Goal: Information Seeking & Learning: Learn about a topic

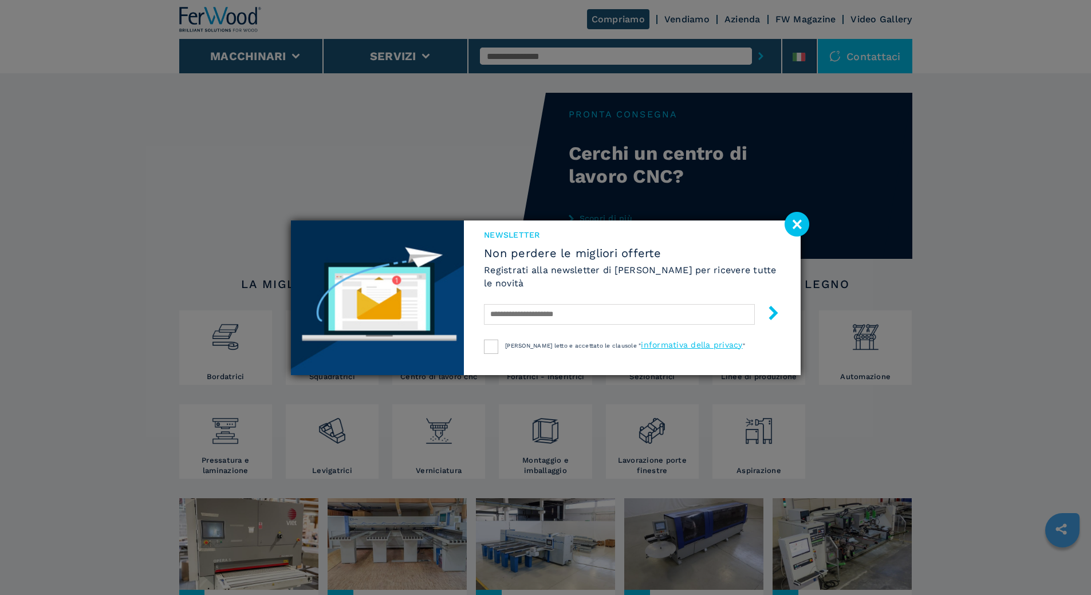
click at [808, 231] on image at bounding box center [797, 224] width 25 height 25
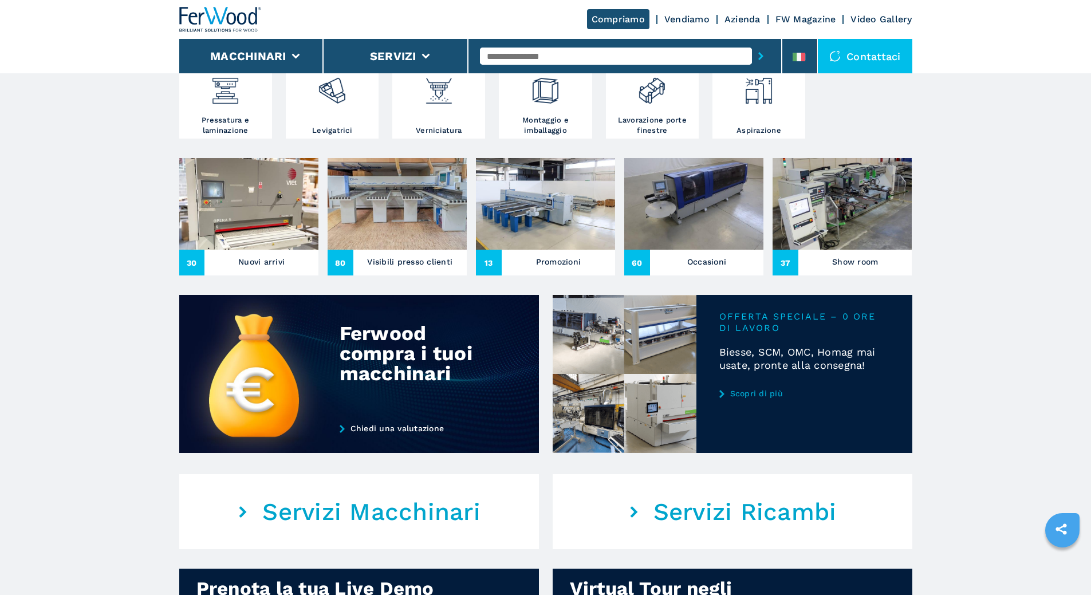
scroll to position [344, 0]
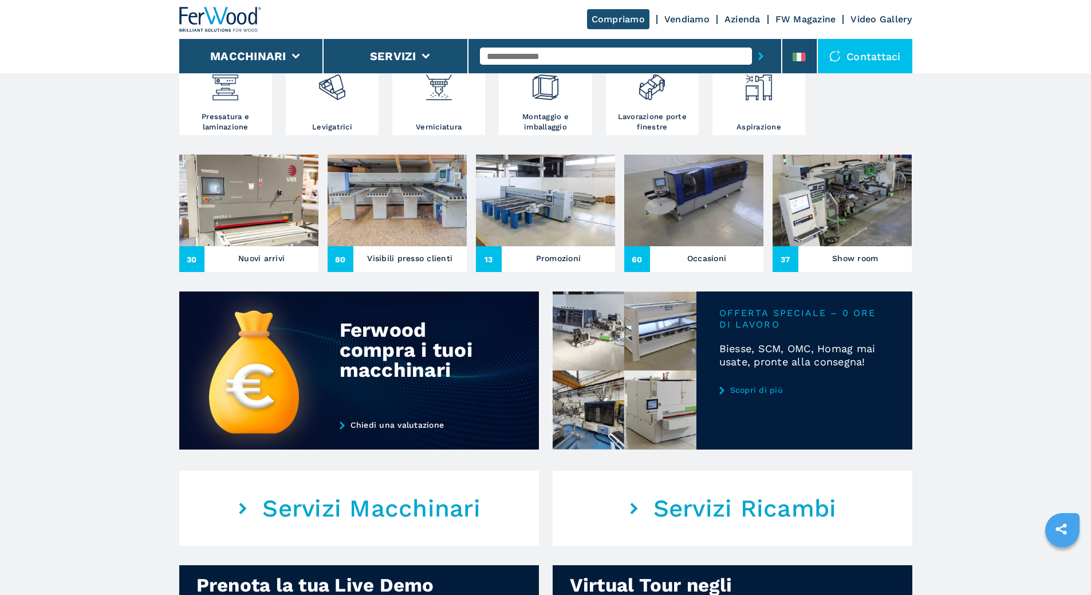
click at [257, 266] on h3 "Nuovi arrivi" at bounding box center [261, 258] width 46 height 16
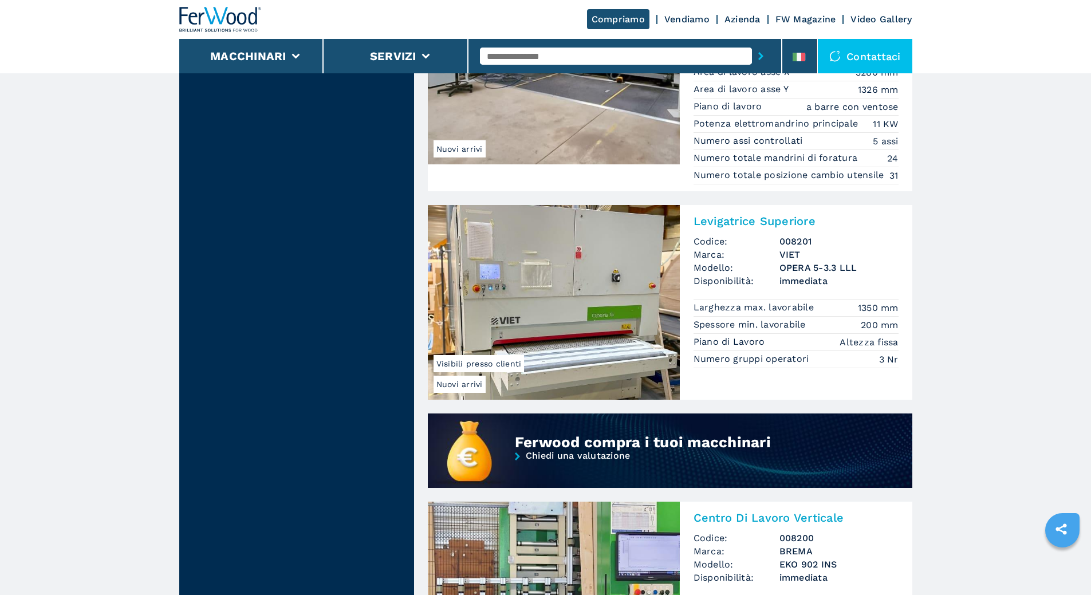
scroll to position [745, 0]
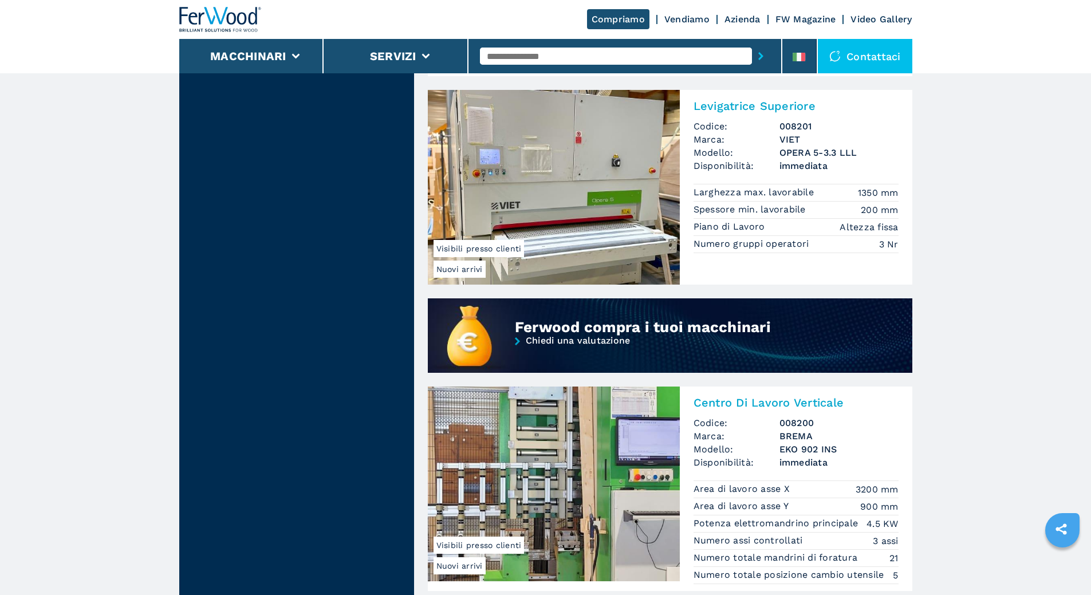
click at [579, 211] on img at bounding box center [554, 187] width 252 height 195
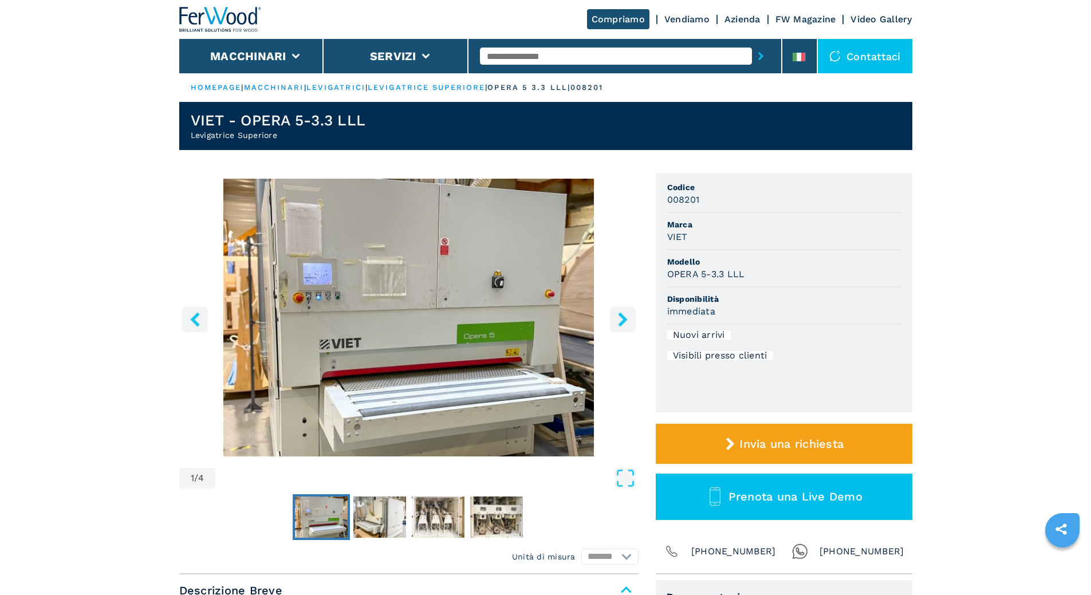
click at [620, 319] on icon "right-button" at bounding box center [623, 319] width 14 height 14
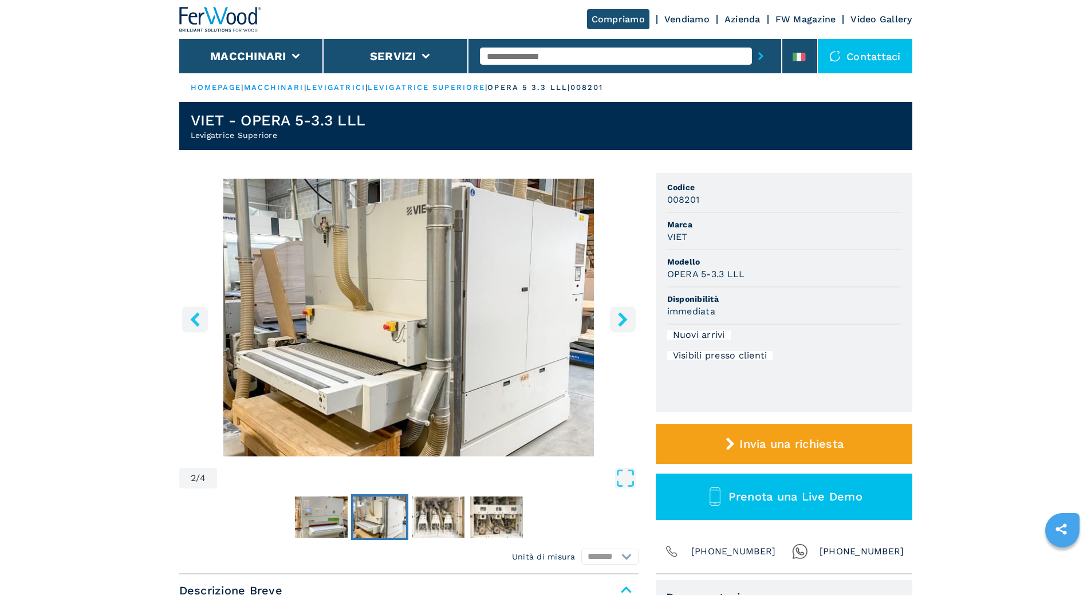
click at [620, 317] on icon "right-button" at bounding box center [623, 319] width 14 height 14
click at [622, 316] on icon "right-button" at bounding box center [622, 319] width 9 height 14
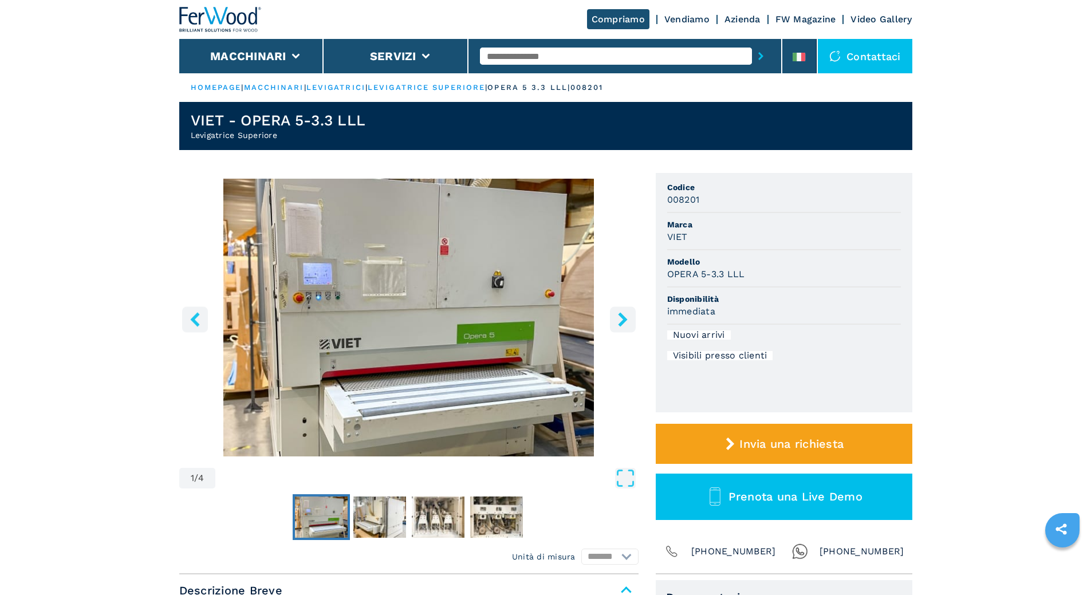
click at [223, 87] on link "HOMEPAGE" at bounding box center [216, 87] width 51 height 9
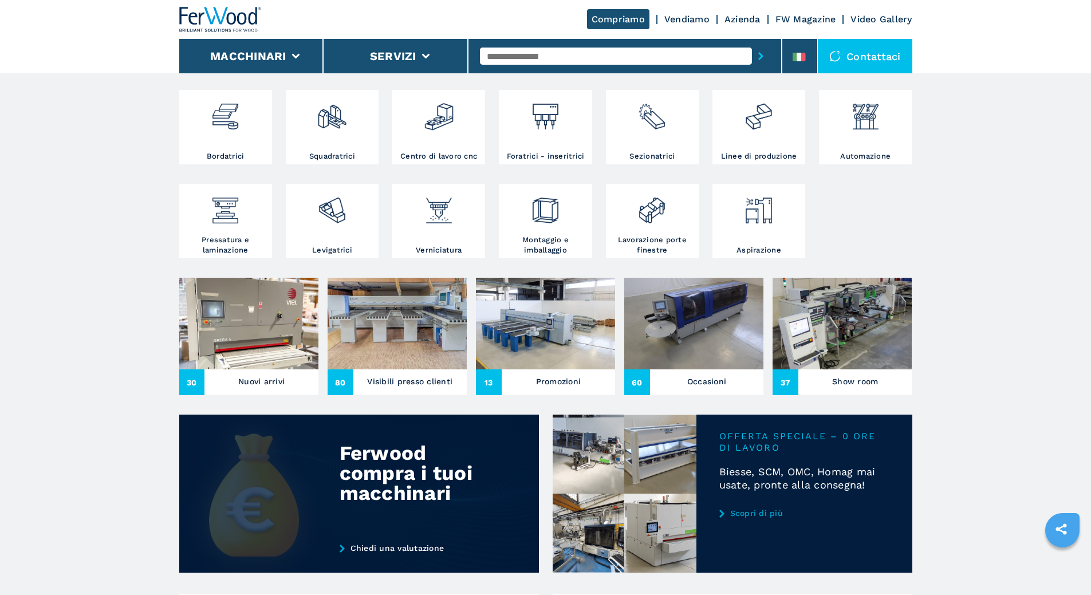
scroll to position [229, 0]
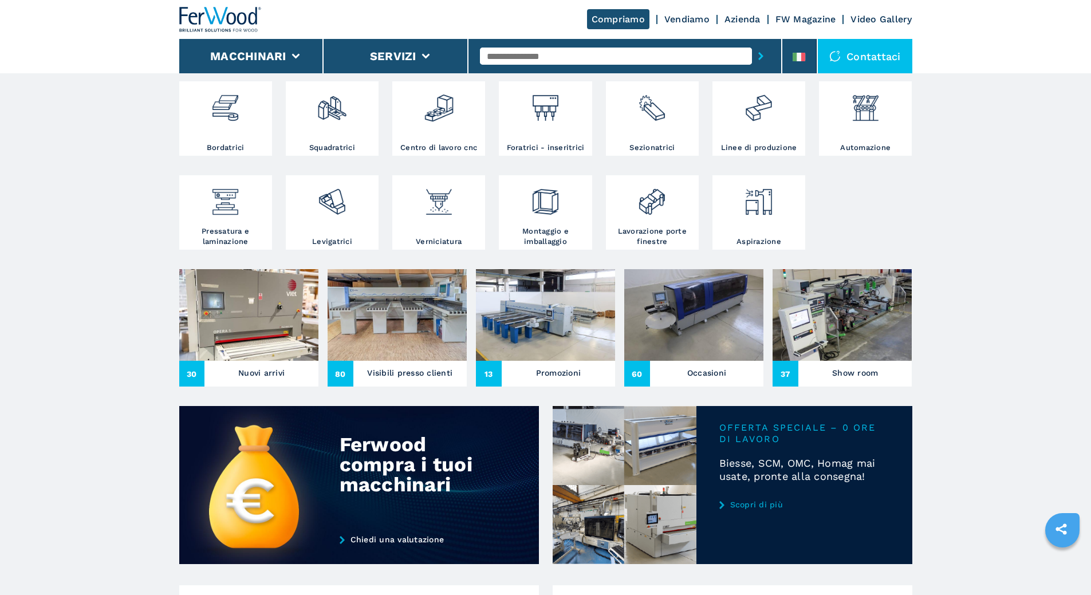
click at [269, 381] on h3 "Nuovi arrivi" at bounding box center [261, 373] width 46 height 16
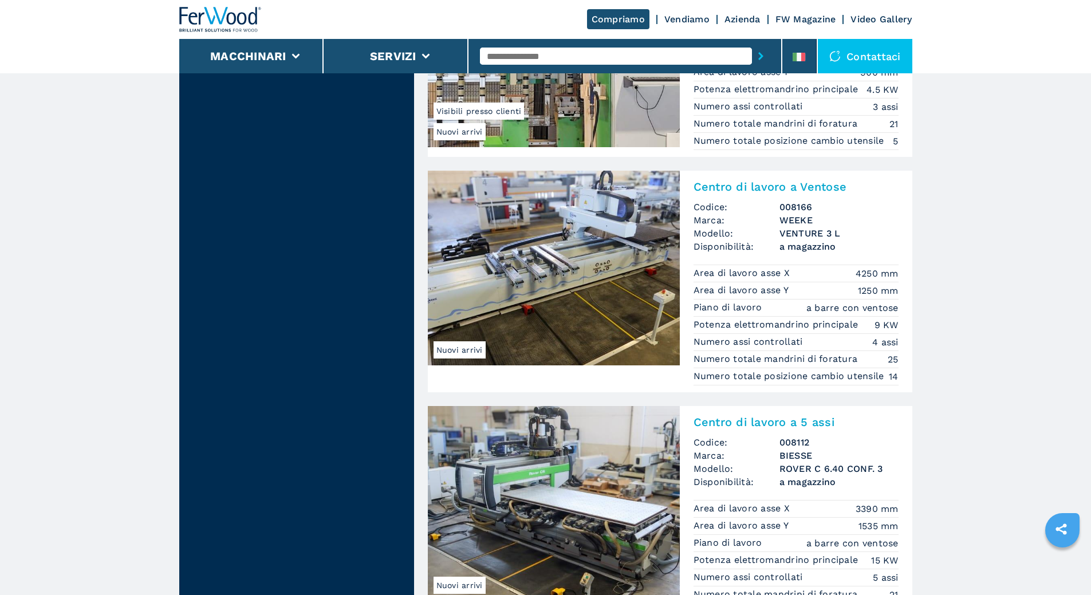
scroll to position [1177, 0]
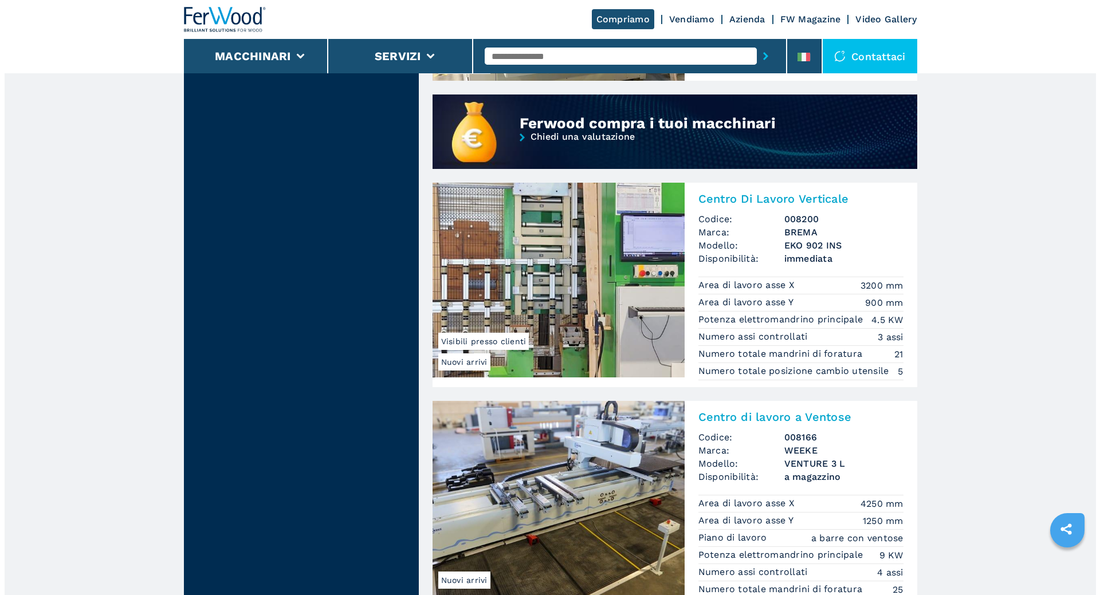
scroll to position [719, 0]
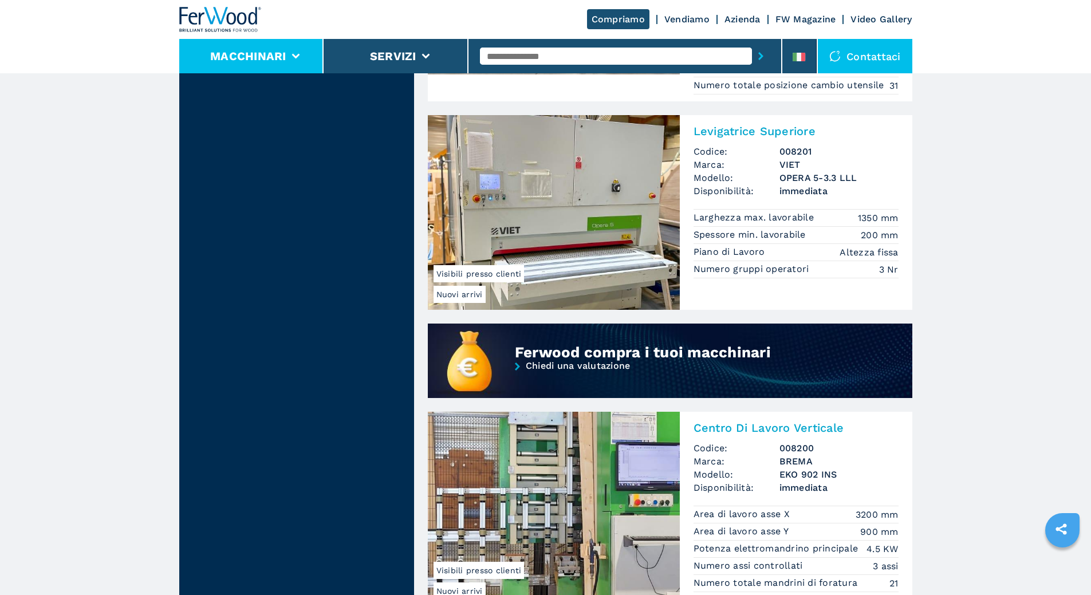
click at [265, 55] on button "Macchinari" at bounding box center [248, 56] width 76 height 14
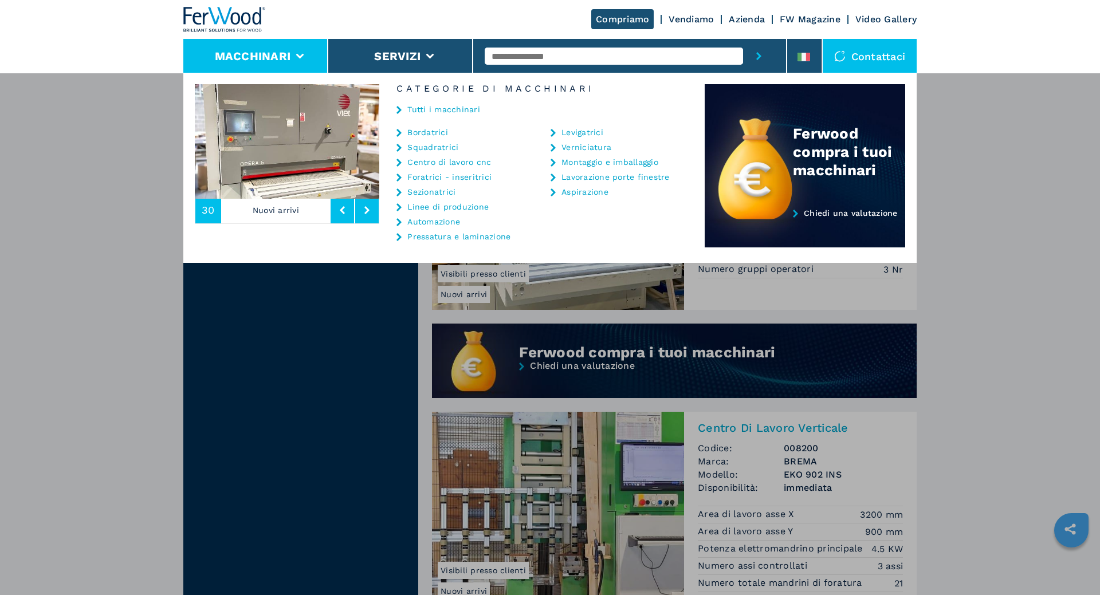
click at [232, 12] on img at bounding box center [224, 19] width 82 height 25
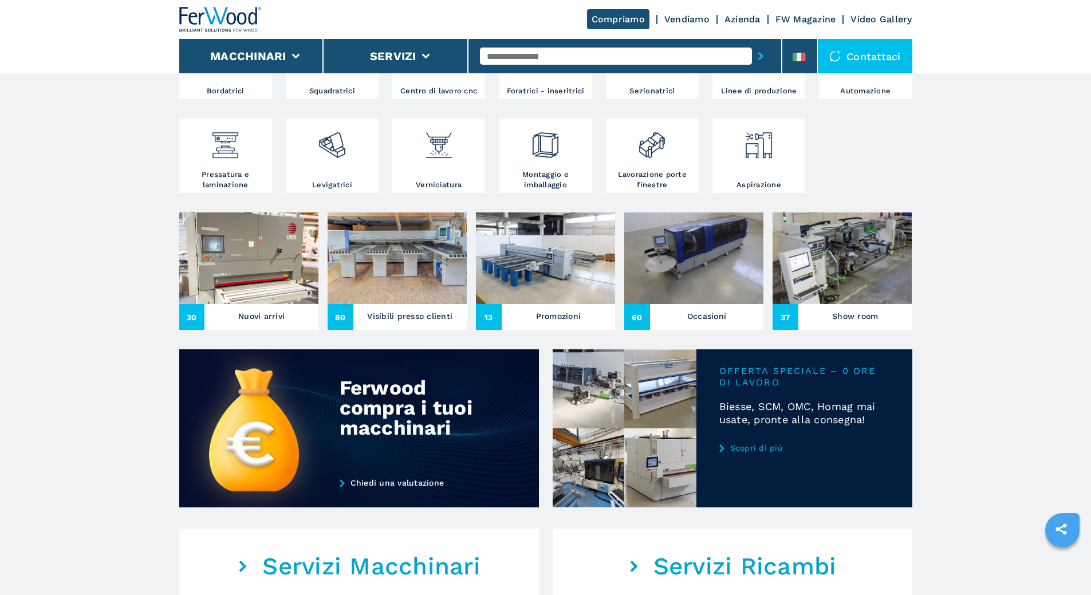
scroll to position [286, 0]
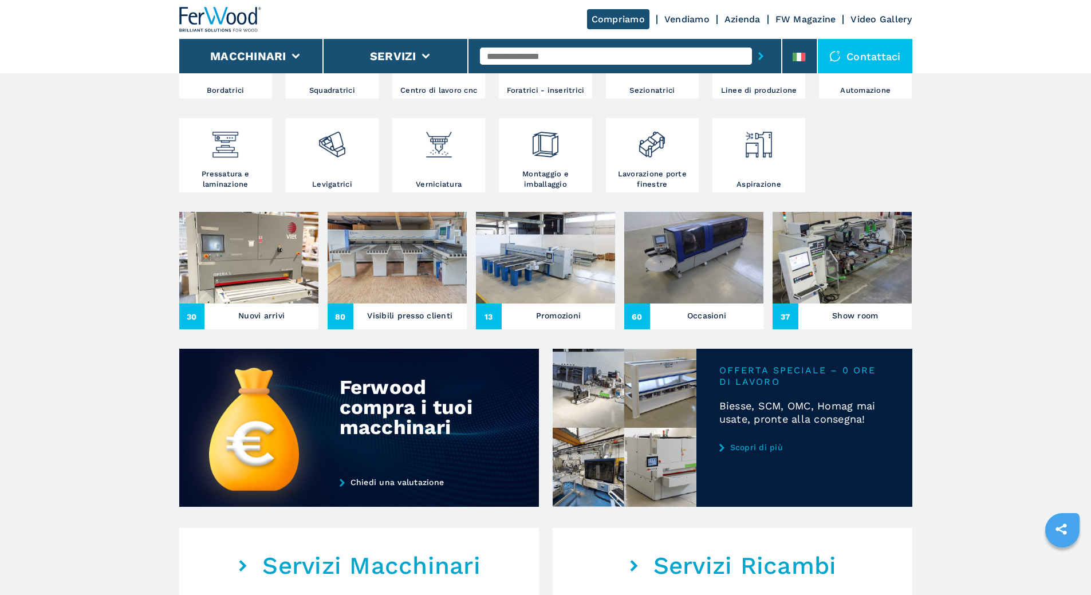
click at [404, 324] on h3 "Visibili presso clienti" at bounding box center [409, 316] width 85 height 16
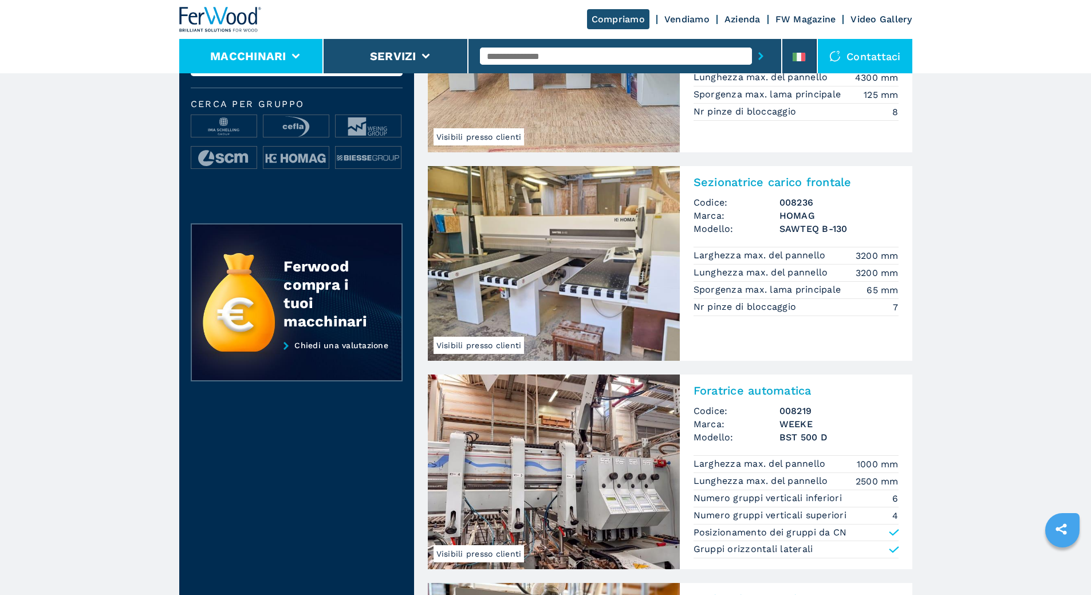
scroll to position [57, 0]
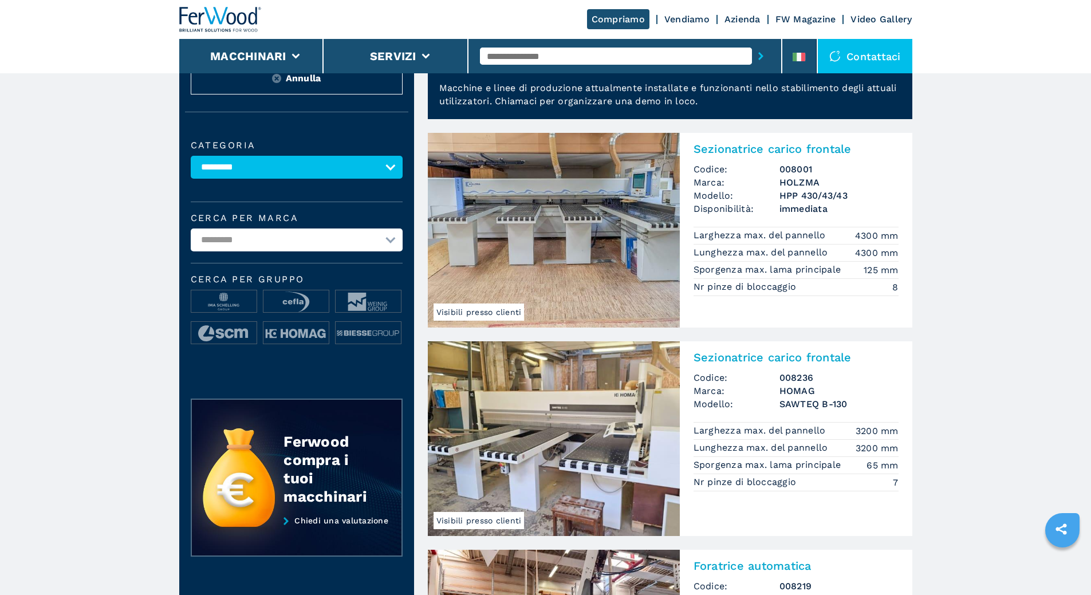
click at [208, 17] on img at bounding box center [220, 19] width 82 height 25
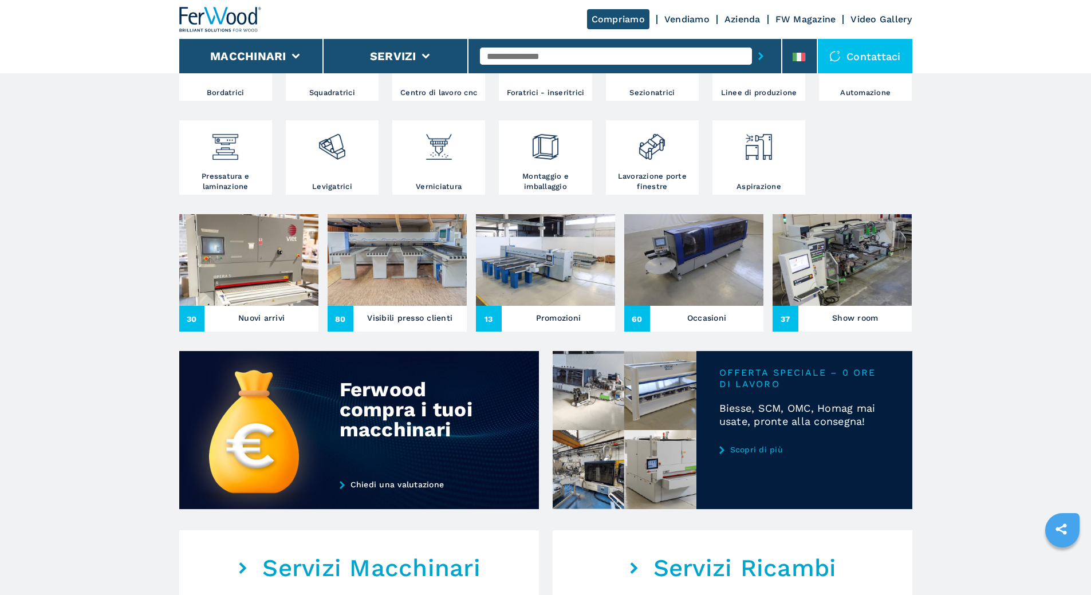
scroll to position [286, 0]
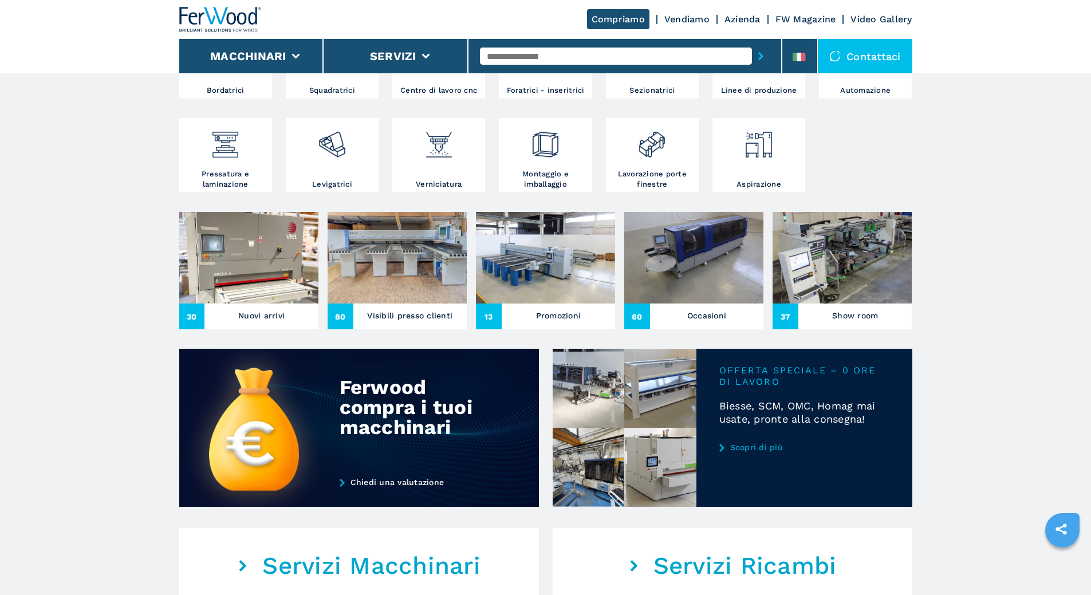
click at [551, 324] on h3 "Promozioni" at bounding box center [558, 316] width 45 height 16
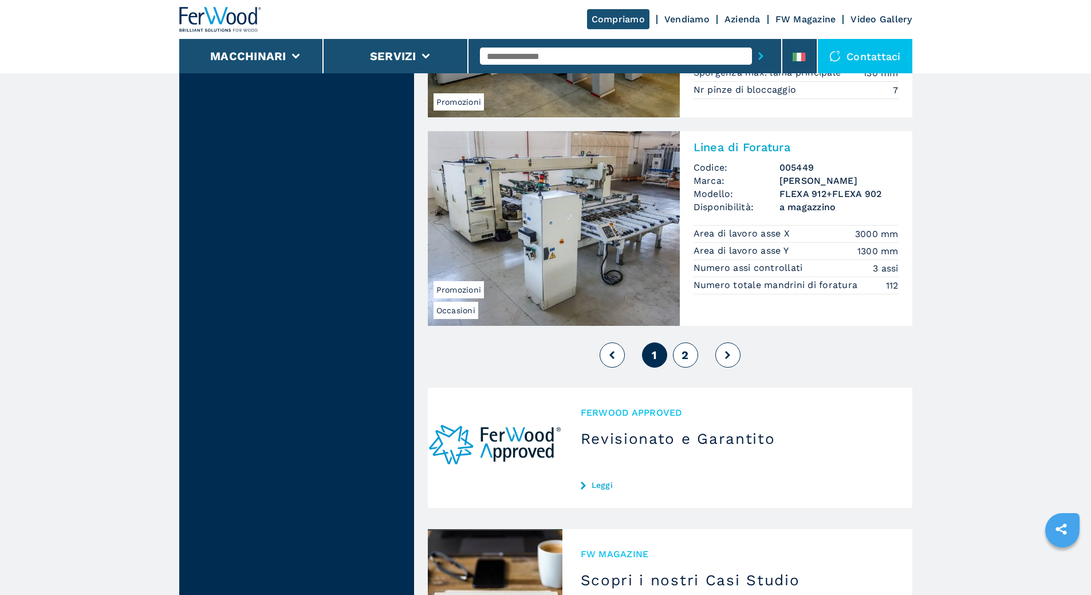
scroll to position [2921, 0]
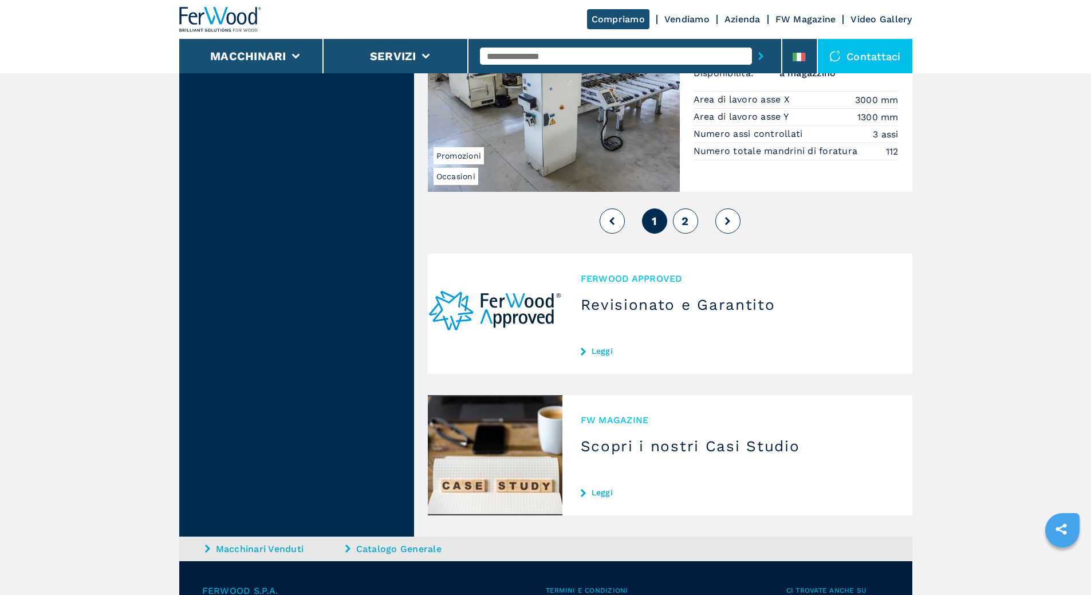
click at [682, 214] on span "2" at bounding box center [685, 221] width 7 height 14
